Goal: Task Accomplishment & Management: Manage account settings

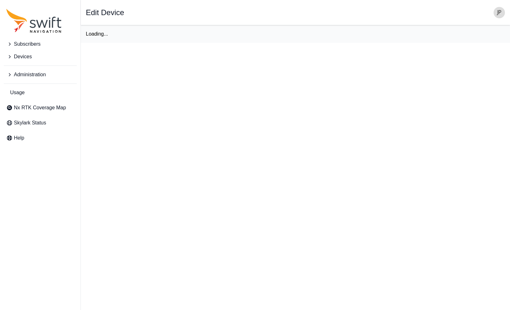
click at [25, 59] on span "Devices" at bounding box center [23, 57] width 18 height 8
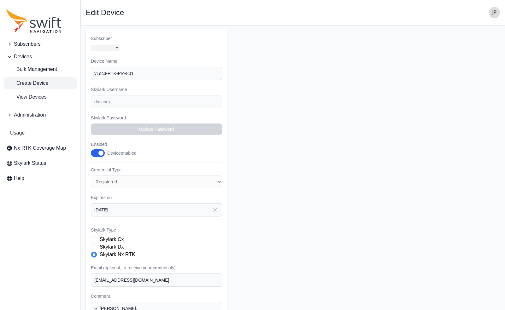
select select "b6161d62-dd68-469d-ae1f-54d047afb2de"
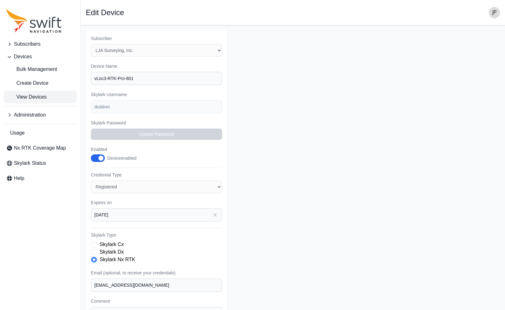
click at [30, 98] on span "View Devices" at bounding box center [26, 97] width 40 height 8
click at [33, 99] on span "View Devices" at bounding box center [26, 97] width 40 height 8
click at [36, 98] on span "View Devices" at bounding box center [26, 97] width 40 height 8
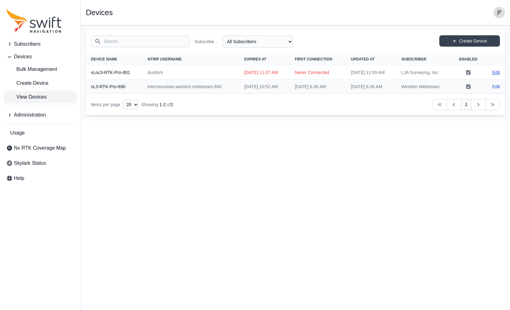
click at [496, 70] on link "Edit" at bounding box center [496, 72] width 8 height 6
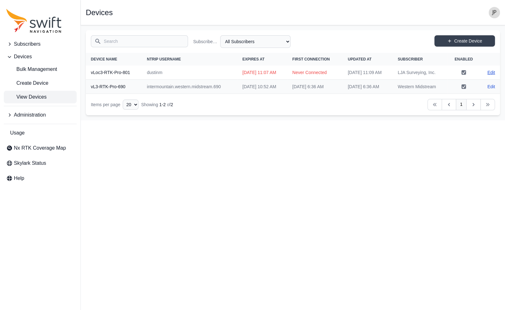
select select "b6161d62-dd68-469d-ae1f-54d047afb2de"
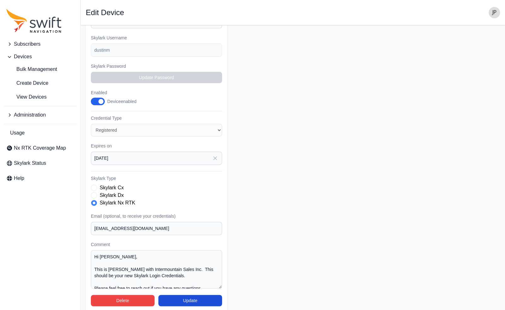
scroll to position [61, 0]
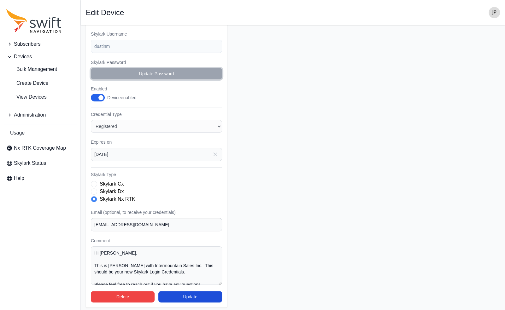
click at [140, 71] on button "Update Password" at bounding box center [156, 73] width 131 height 11
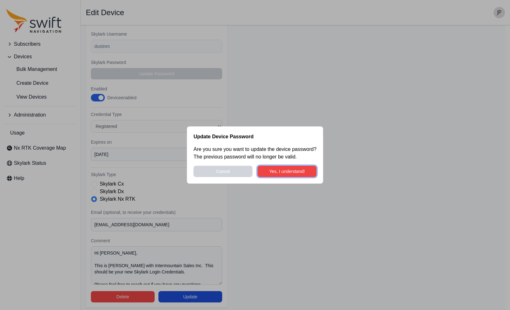
click at [276, 172] on button "Yes, I understand!" at bounding box center [286, 171] width 59 height 11
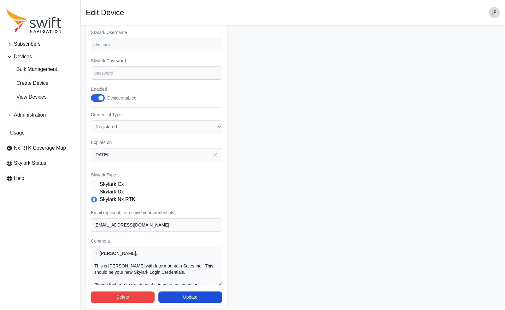
scroll to position [21, 0]
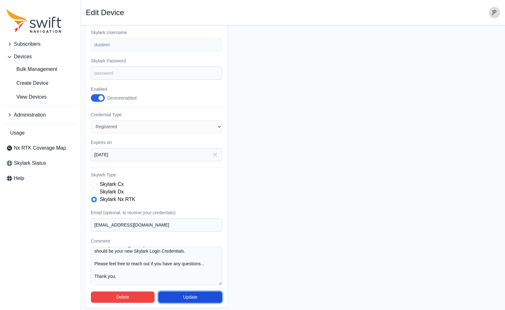
drag, startPoint x: 233, startPoint y: 165, endPoint x: 180, endPoint y: 293, distance: 138.5
click at [180, 293] on button "Update" at bounding box center [190, 297] width 64 height 11
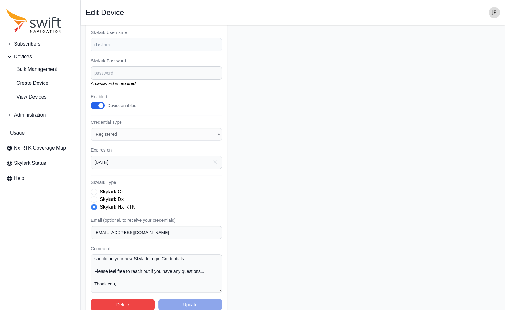
scroll to position [0, 0]
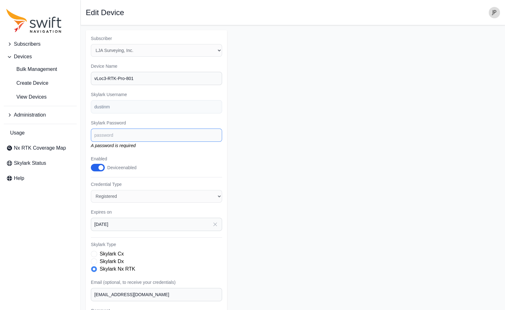
click at [115, 138] on input "Skylark Password" at bounding box center [156, 135] width 131 height 13
drag, startPoint x: 284, startPoint y: 235, endPoint x: 257, endPoint y: 231, distance: 26.8
click at [284, 235] on form "Subscriber Select a Subscriber LJA Surveying, Inc. Western Midstream Device Nam…" at bounding box center [293, 204] width 414 height 348
click at [274, 191] on form "Subscriber Select a Subscriber LJA Surveying, Inc. Western Midstream Device Nam…" at bounding box center [293, 204] width 414 height 348
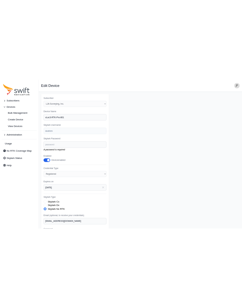
scroll to position [70, 0]
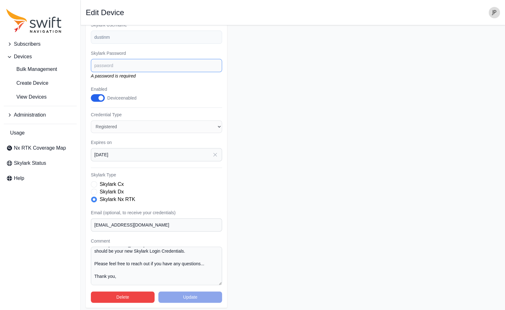
click at [123, 63] on input "Skylark Password" at bounding box center [156, 65] width 131 height 13
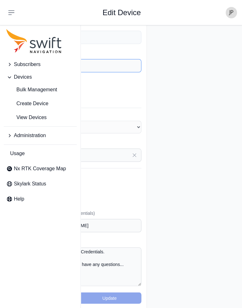
click at [120, 65] on input "Skylark Password" at bounding box center [75, 65] width 131 height 13
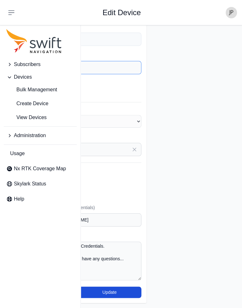
scroll to position [65, 0]
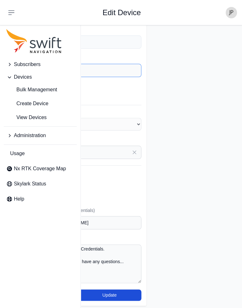
click at [129, 70] on input "8900r3cegebx!" at bounding box center [75, 70] width 131 height 13
drag, startPoint x: 129, startPoint y: 70, endPoint x: 50, endPoint y: 61, distance: 80.0
click at [50, 61] on div "Subscribers Devices Bulk Management Create Device View Devices Administration U…" at bounding box center [121, 135] width 242 height 350
click at [127, 68] on input "8900r3cegebx!" at bounding box center [75, 70] width 131 height 13
click at [102, 68] on input "8900r3cegebx!" at bounding box center [75, 70] width 131 height 13
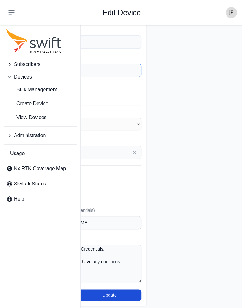
click at [134, 65] on input "8930r3cegebx!" at bounding box center [75, 70] width 131 height 13
drag, startPoint x: 133, startPoint y: 69, endPoint x: 91, endPoint y: 66, distance: 41.7
click at [91, 66] on input "8930r3cegebx!" at bounding box center [75, 70] width 131 height 13
type input "8930r3cegebx!"
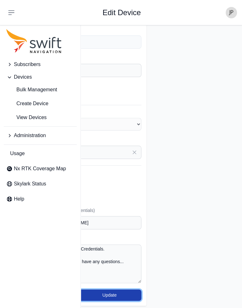
click at [141, 293] on button "Update" at bounding box center [110, 294] width 64 height 11
